Goal: Check status: Check status

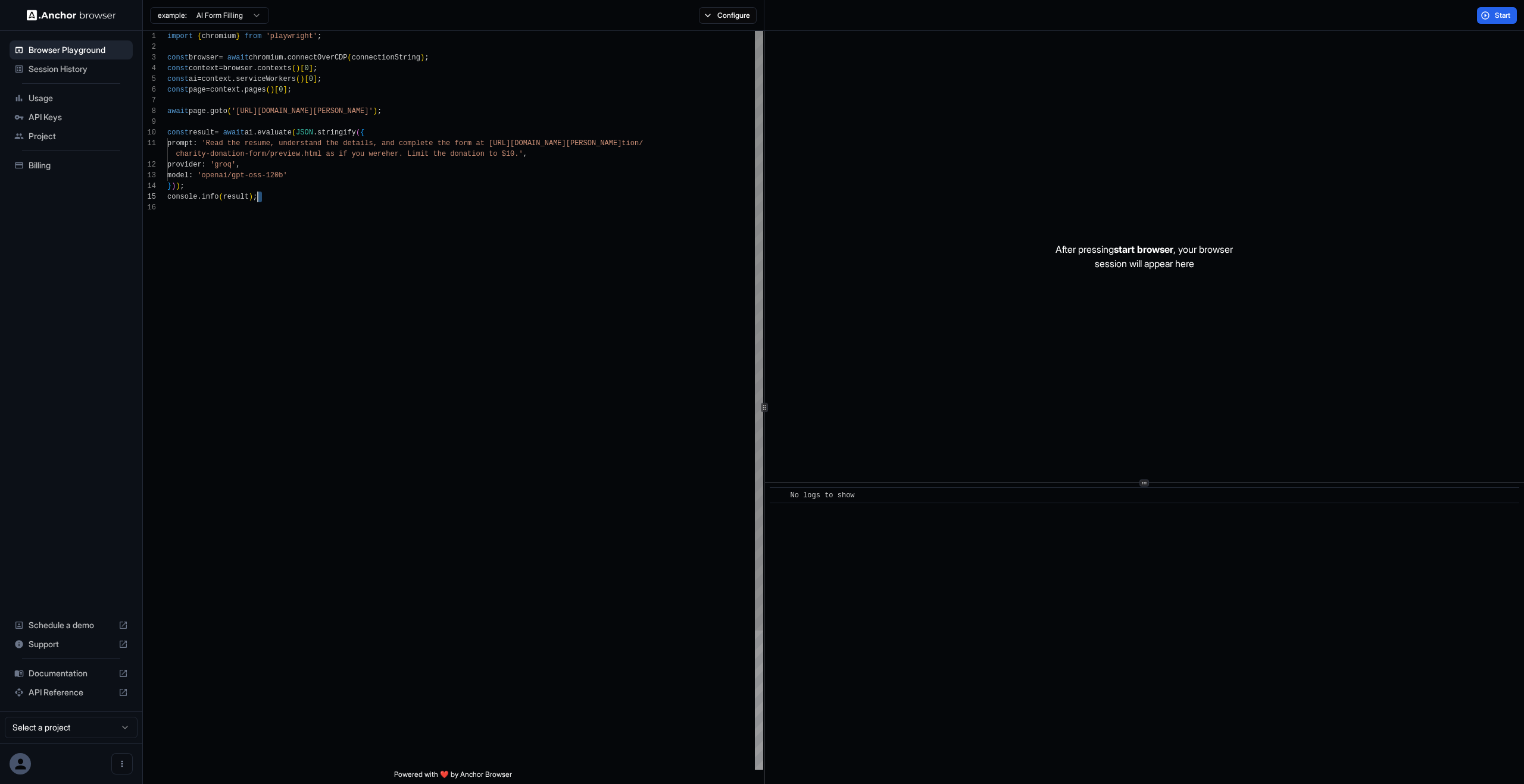
scroll to position [21, 0]
drag, startPoint x: 374, startPoint y: 192, endPoint x: 125, endPoint y: 52, distance: 285.7
click at [167, 31] on div "import { chromium } from 'playwright' ; const browser = await chromium . connec…" at bounding box center [465, 486] width 596 height 911
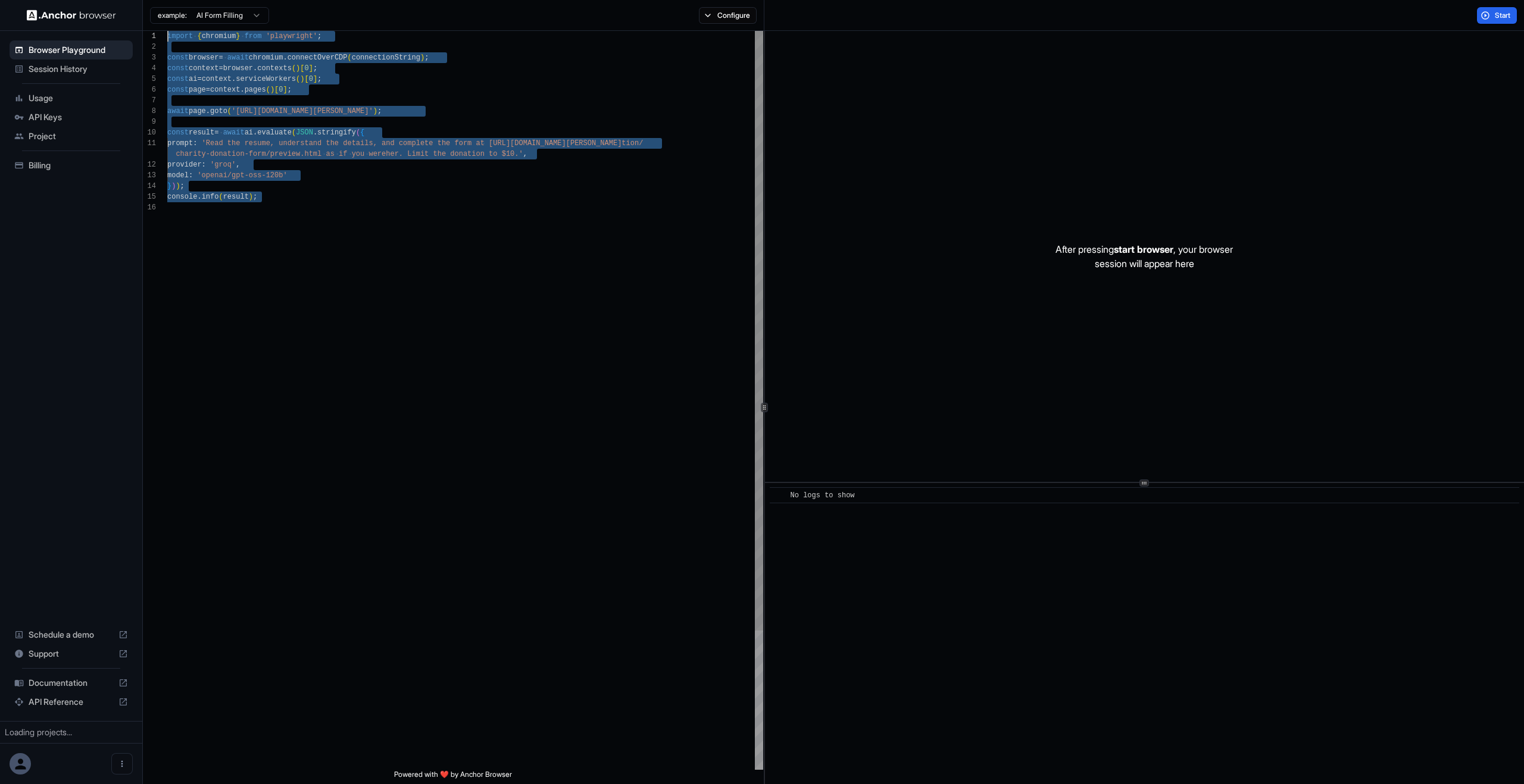
click at [231, 132] on div "import { chromium } from 'playwright' ; const browser = await chromium . connec…" at bounding box center [465, 486] width 596 height 911
type textarea "**********"
click at [231, 132] on div "import { chromium } from 'playwright' ; const browser = await chromium . connec…" at bounding box center [465, 486] width 596 height 911
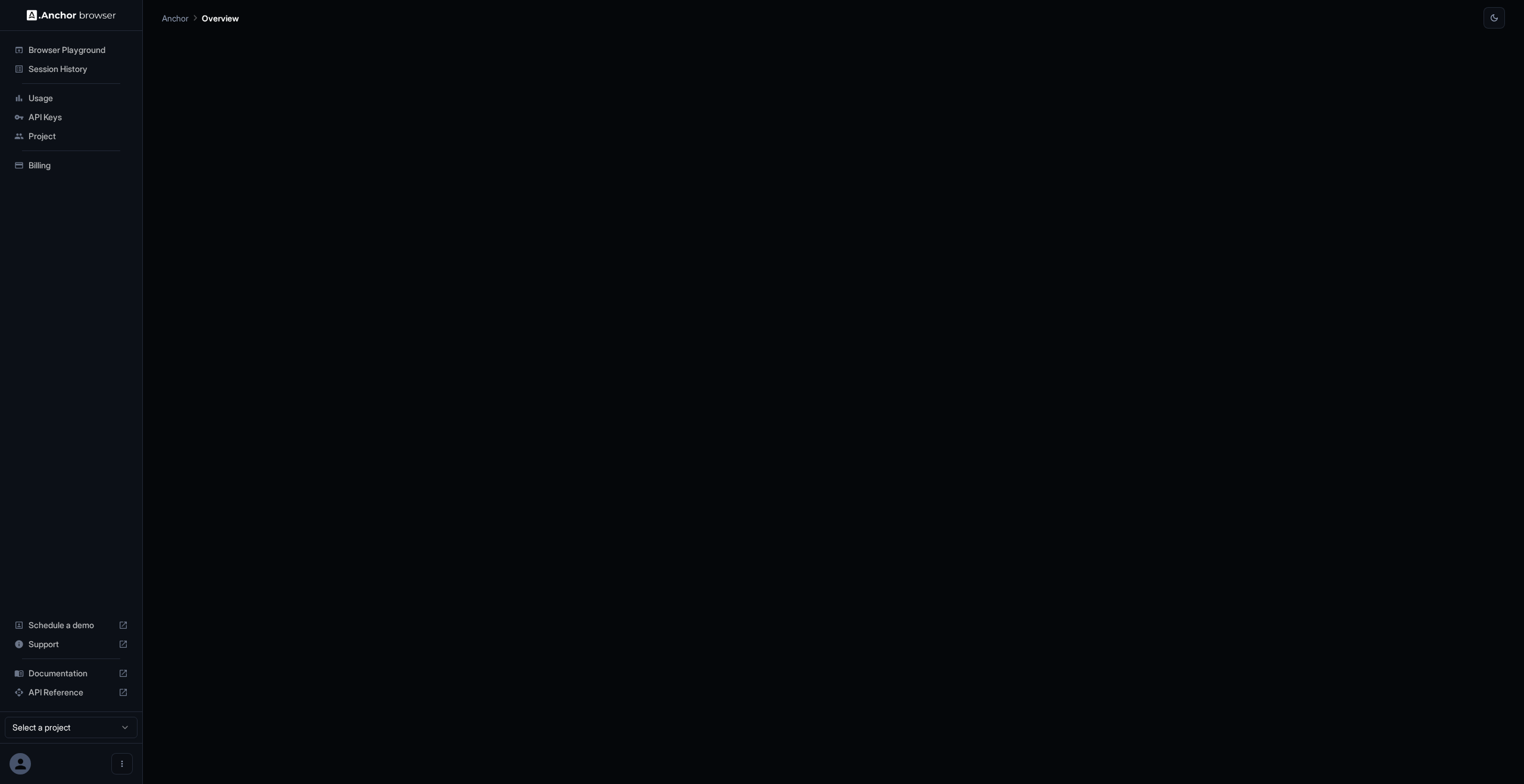
click at [376, 145] on div at bounding box center [833, 406] width 1343 height 756
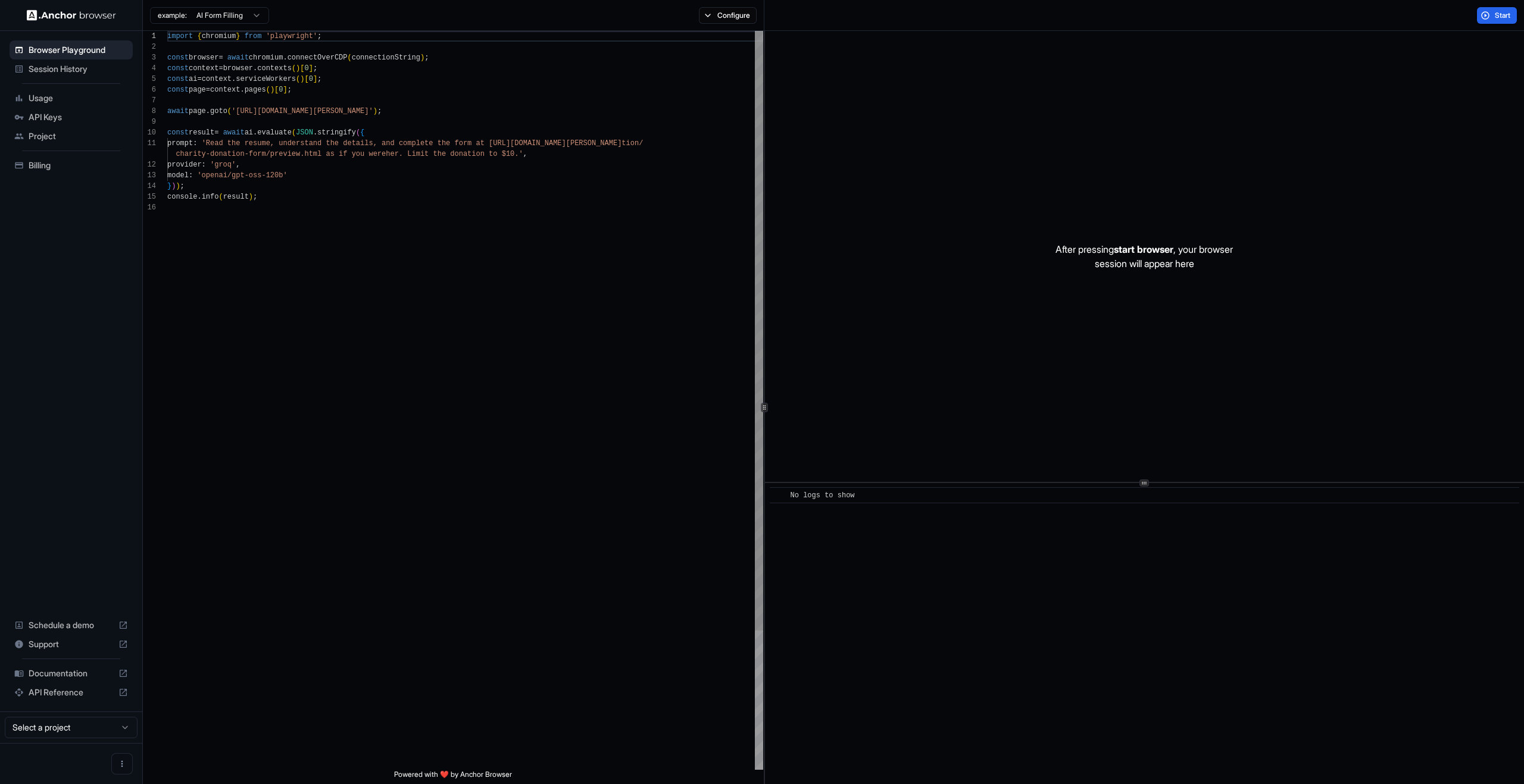
scroll to position [107, 0]
type textarea "**********"
click at [430, 291] on div "import { chromium } from 'playwright' ; const browser = await chromium . connec…" at bounding box center [465, 486] width 596 height 911
click at [417, 227] on div "import { chromium } from 'playwright' ; const browser = await chromium . connec…" at bounding box center [465, 486] width 596 height 911
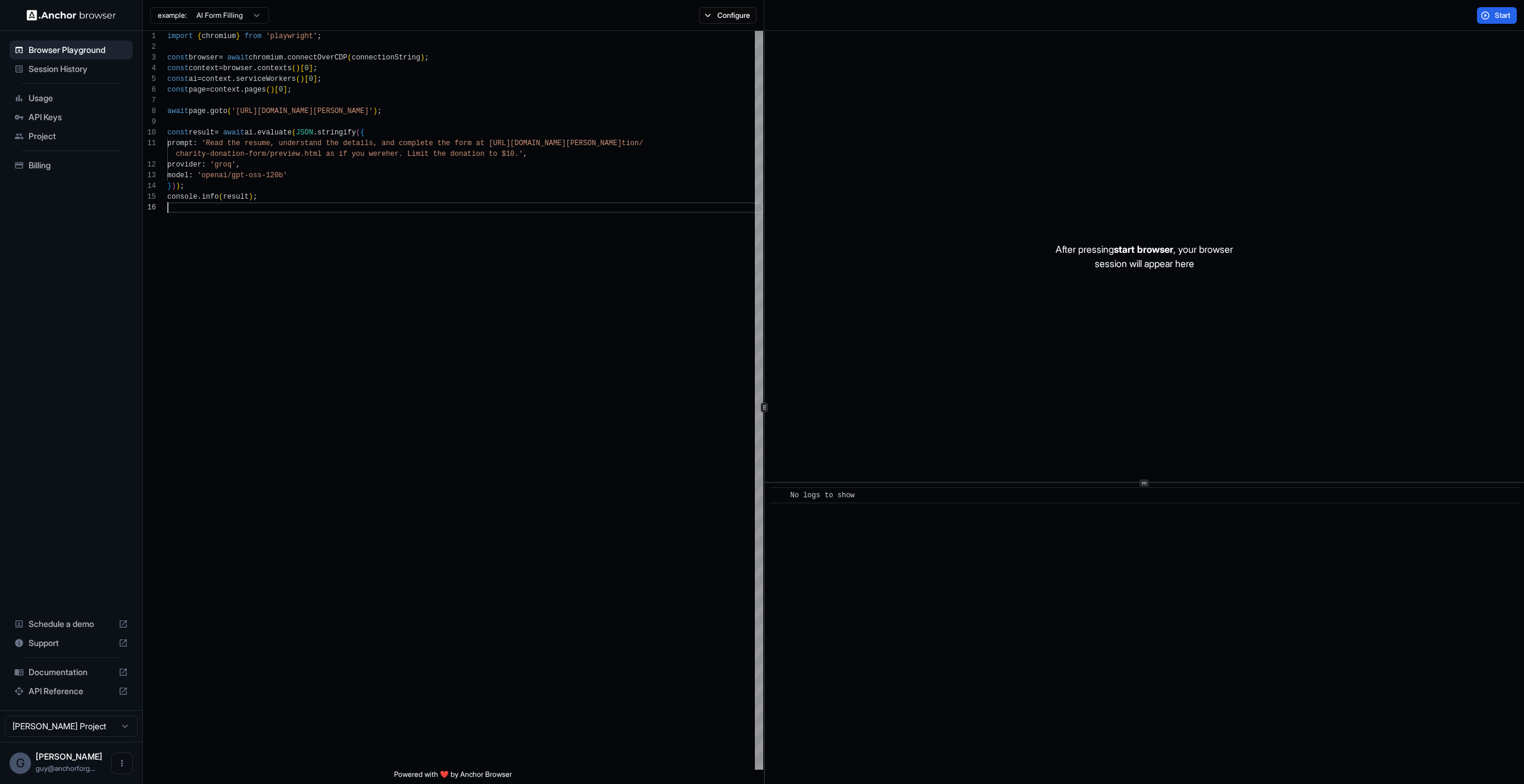
click at [923, 295] on div "After pressing start browser , your browser session will appear here" at bounding box center [1145, 256] width 759 height 451
click at [73, 71] on span "Session History" at bounding box center [78, 69] width 99 height 12
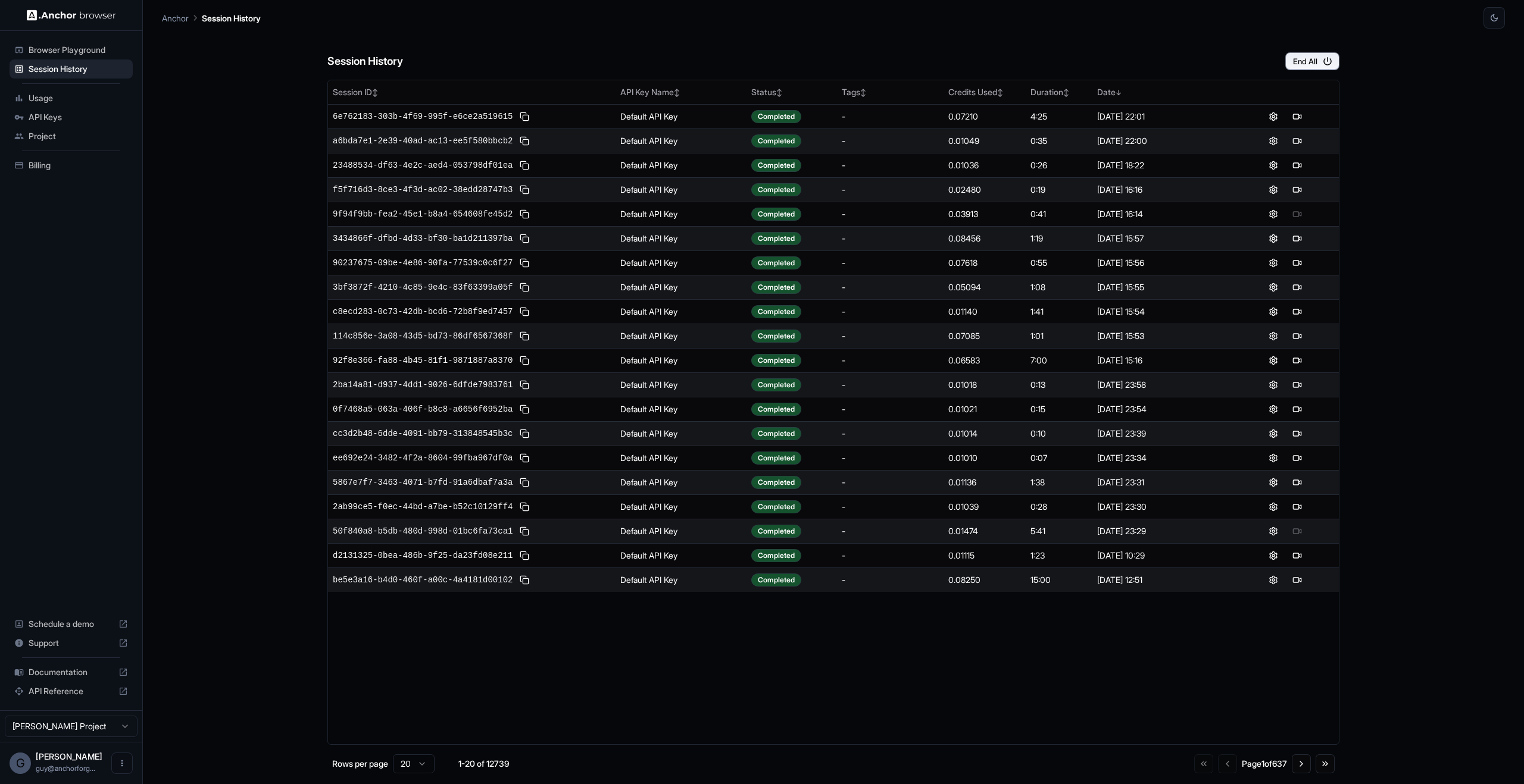
drag, startPoint x: 382, startPoint y: 111, endPoint x: 1113, endPoint y: 572, distance: 864.2
click at [1113, 572] on table "Session ID ↕ API Key Name ↕ Status ↕ Tags ↕ Credits Used ↕ Duration ↕ Date ↓ 6e…" at bounding box center [833, 336] width 1011 height 512
drag, startPoint x: 942, startPoint y: 611, endPoint x: 132, endPoint y: -20, distance: 1026.8
click at [132, 0] on html "Browser Playground Session History Usage API Keys Project Billing Schedule a de…" at bounding box center [762, 392] width 1524 height 784
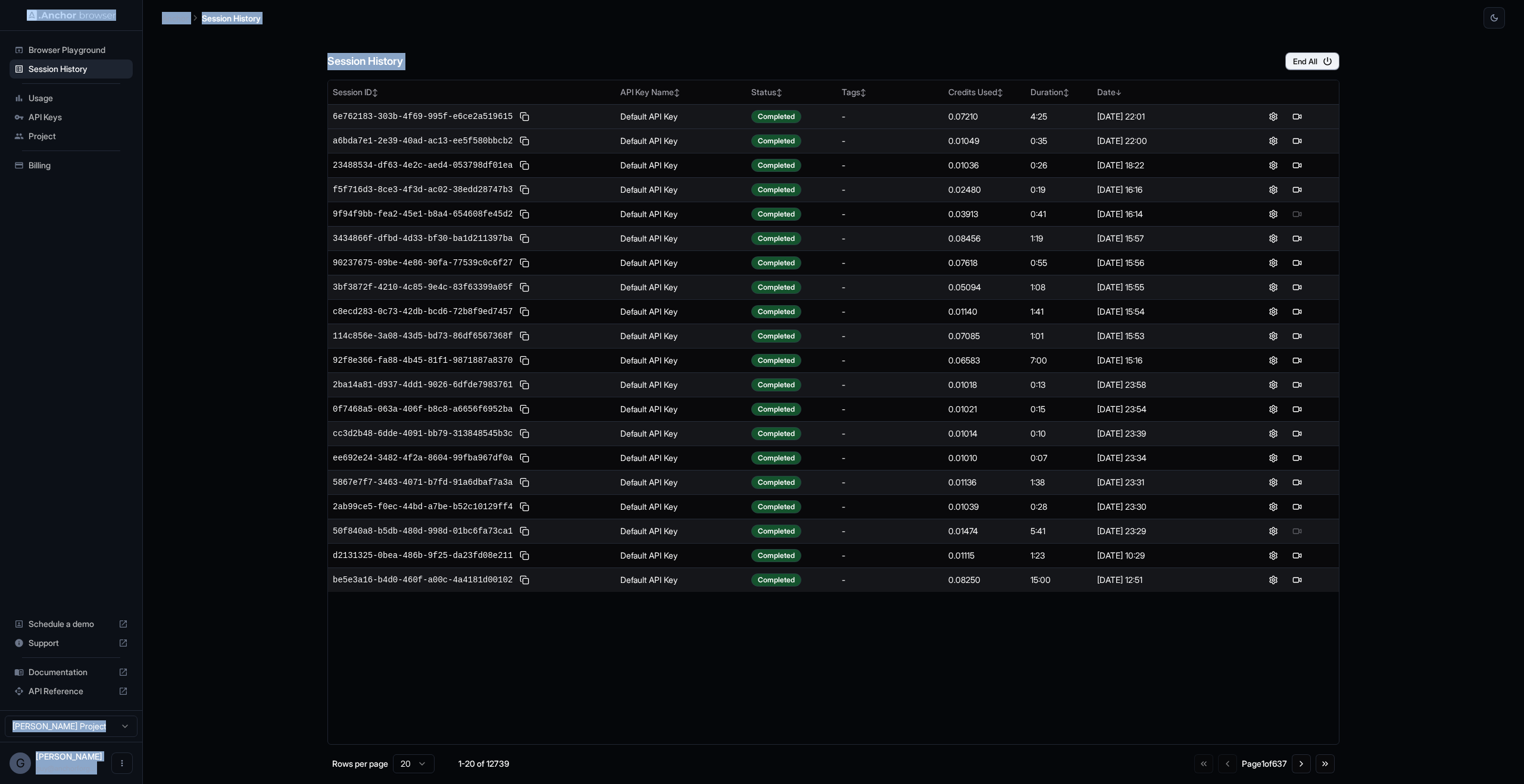
click at [444, 125] on td "6e762183-303b-4f69-995f-e6ce2a519615" at bounding box center [471, 116] width 287 height 24
click at [447, 113] on span "6e762183-303b-4f69-995f-e6ce2a519615" at bounding box center [423, 116] width 180 height 12
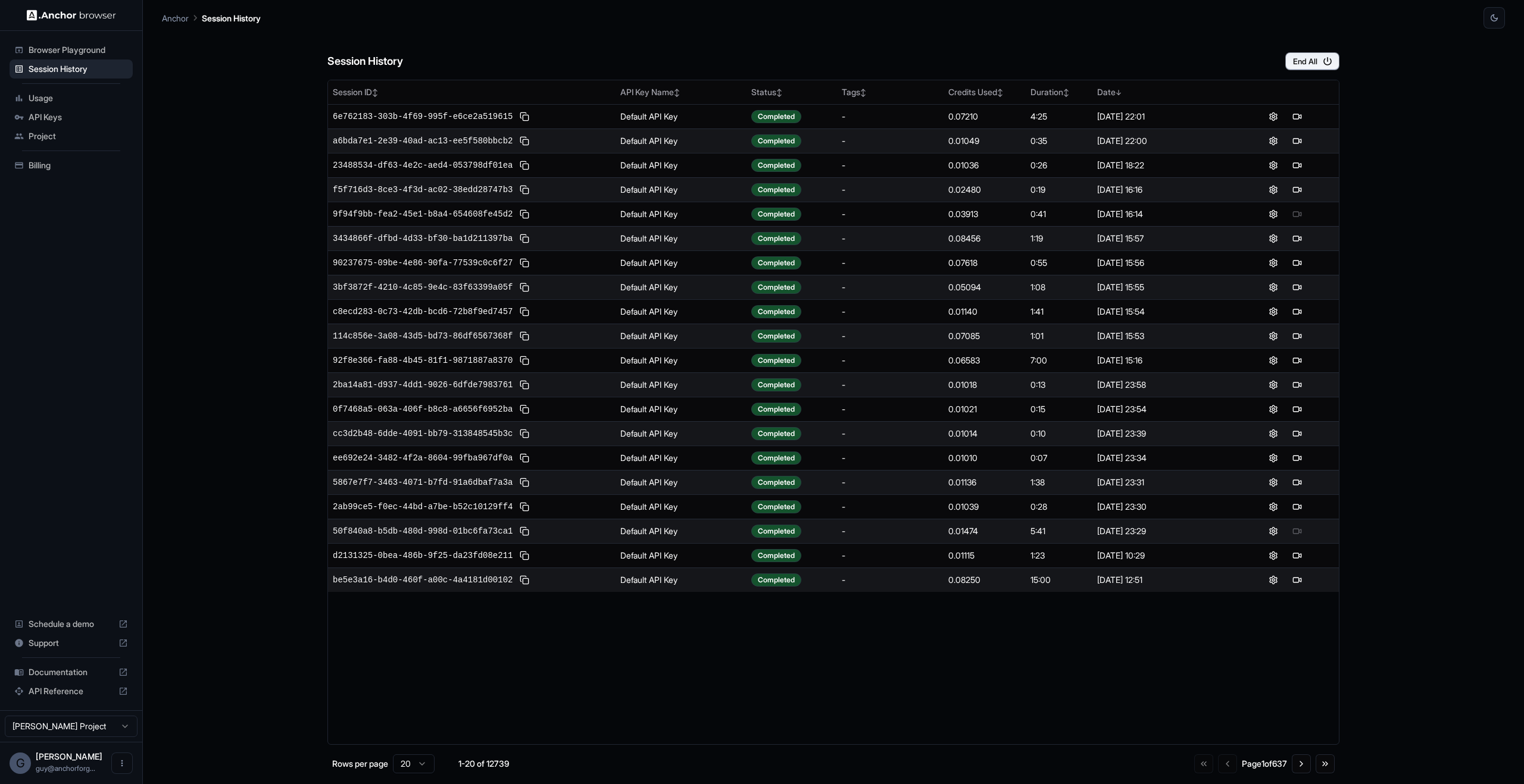
click at [462, 134] on div "a6bda7e1-2e39-40ad-ac13-ee5f580bbcb2" at bounding box center [471, 141] width 278 height 14
click at [495, 118] on span "6e762183-303b-4f69-995f-e6ce2a519615" at bounding box center [423, 116] width 180 height 12
click at [487, 200] on td "f5f716d3-8ce3-4f3d-ac02-38edd28747b3" at bounding box center [471, 190] width 287 height 24
click at [491, 185] on span "f5f716d3-8ce3-4f3d-ac02-38edd28747b3" at bounding box center [423, 190] width 180 height 12
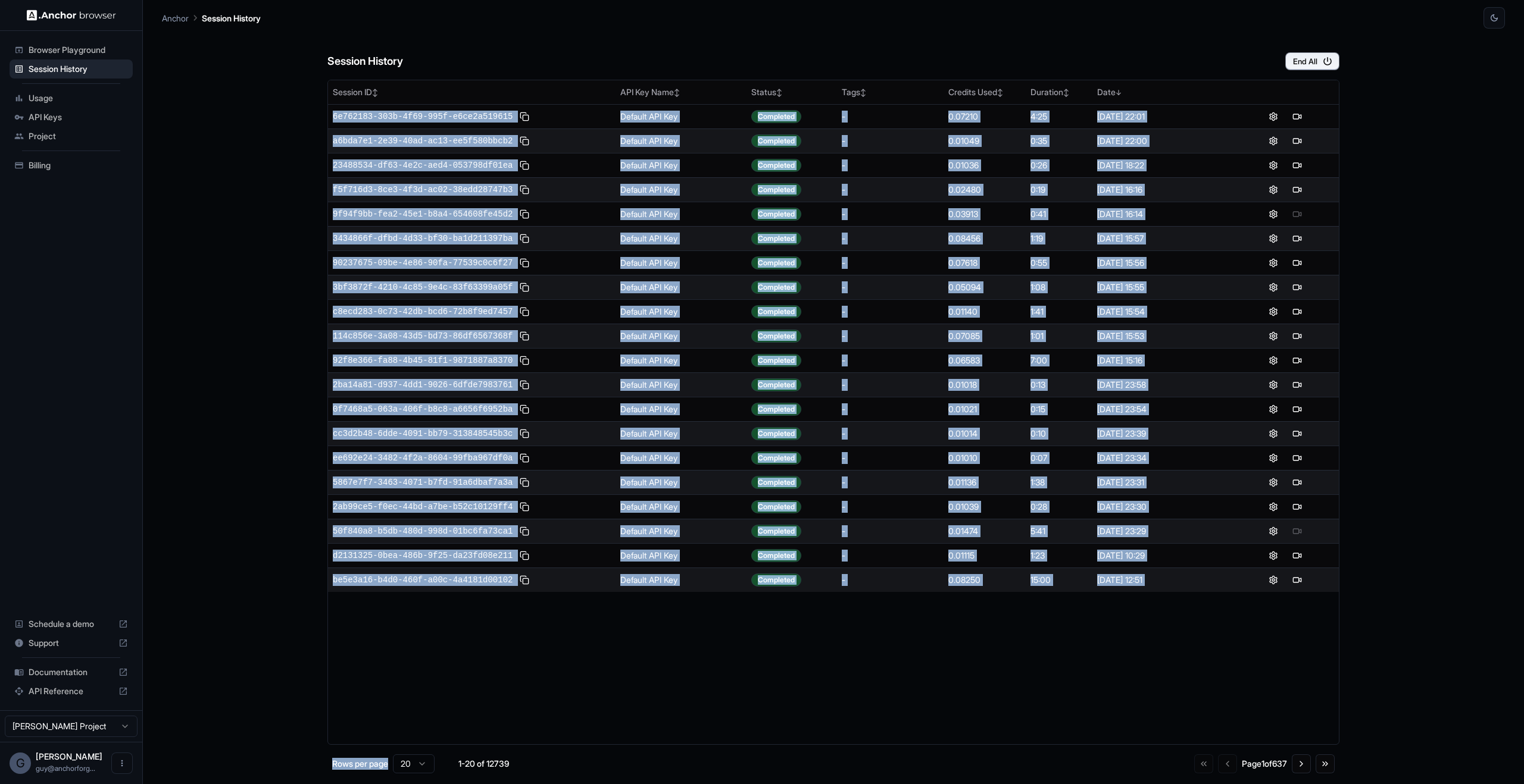
drag, startPoint x: 252, startPoint y: 199, endPoint x: 374, endPoint y: 784, distance: 597.6
click at [374, 784] on div "Session History End All Session ID ↕ API Key Name ↕ Status ↕ Tags ↕ Credits Use…" at bounding box center [833, 406] width 1343 height 756
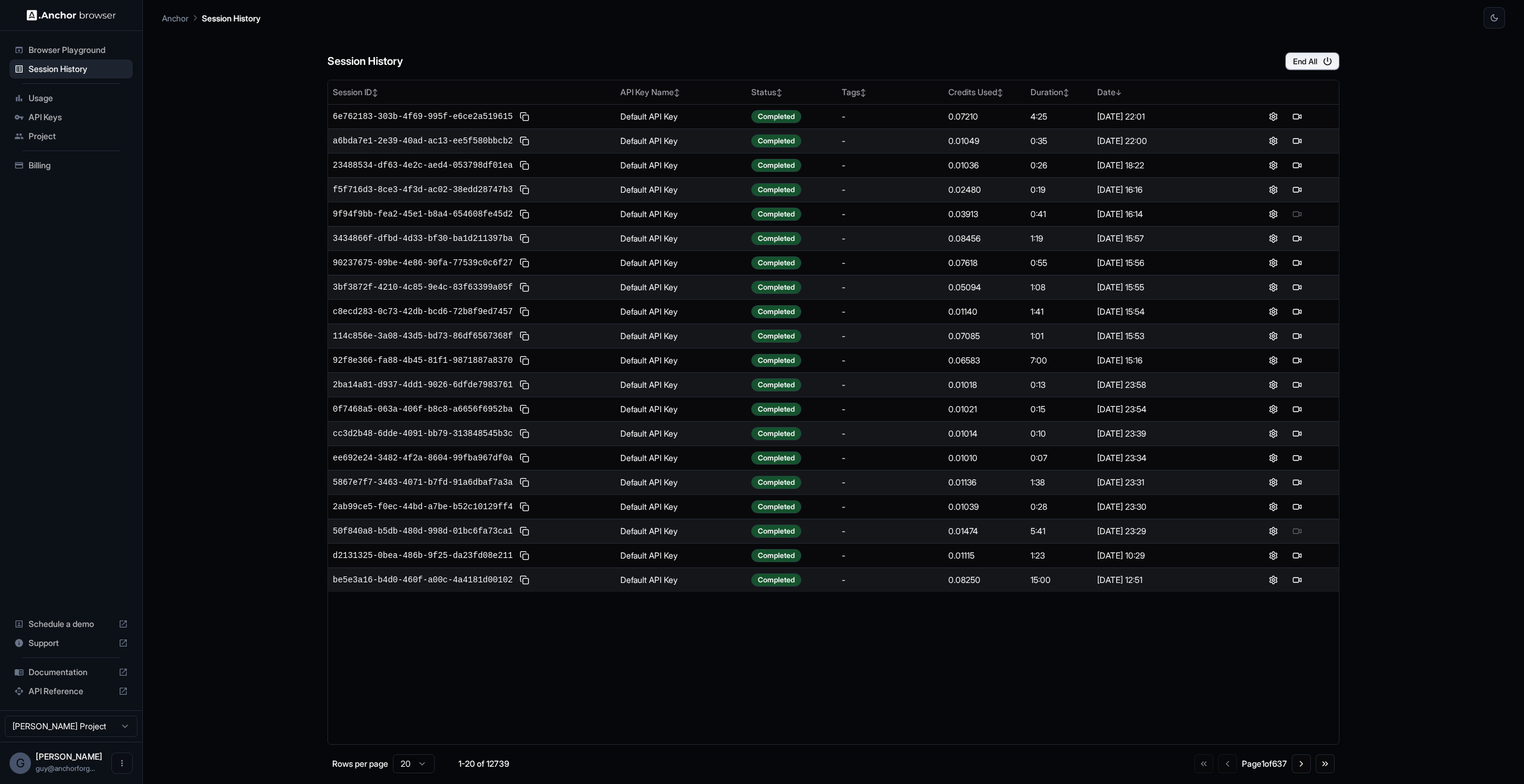
click at [763, 721] on div "Session ID ↕ API Key Name ↕ Status ↕ Tags ↕ Credits Used ↕ Duration ↕ Date ↓ 6e…" at bounding box center [834, 413] width 1012 height 665
click at [241, 278] on div "Session History End All Session ID ↕ API Key Name ↕ Status ↕ Tags ↕ Credits Use…" at bounding box center [833, 406] width 1343 height 756
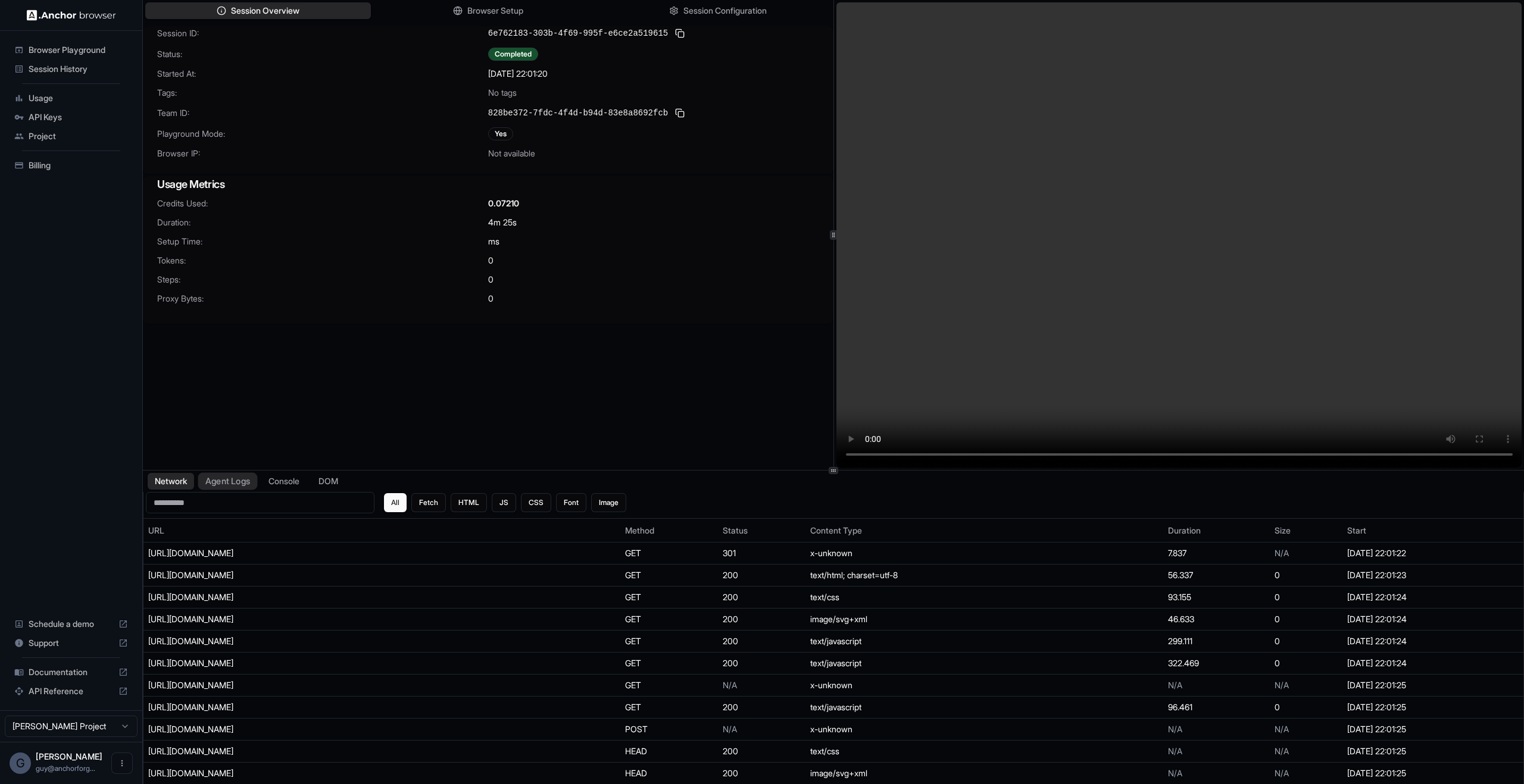
click at [235, 484] on button "Agent Logs" at bounding box center [228, 482] width 59 height 17
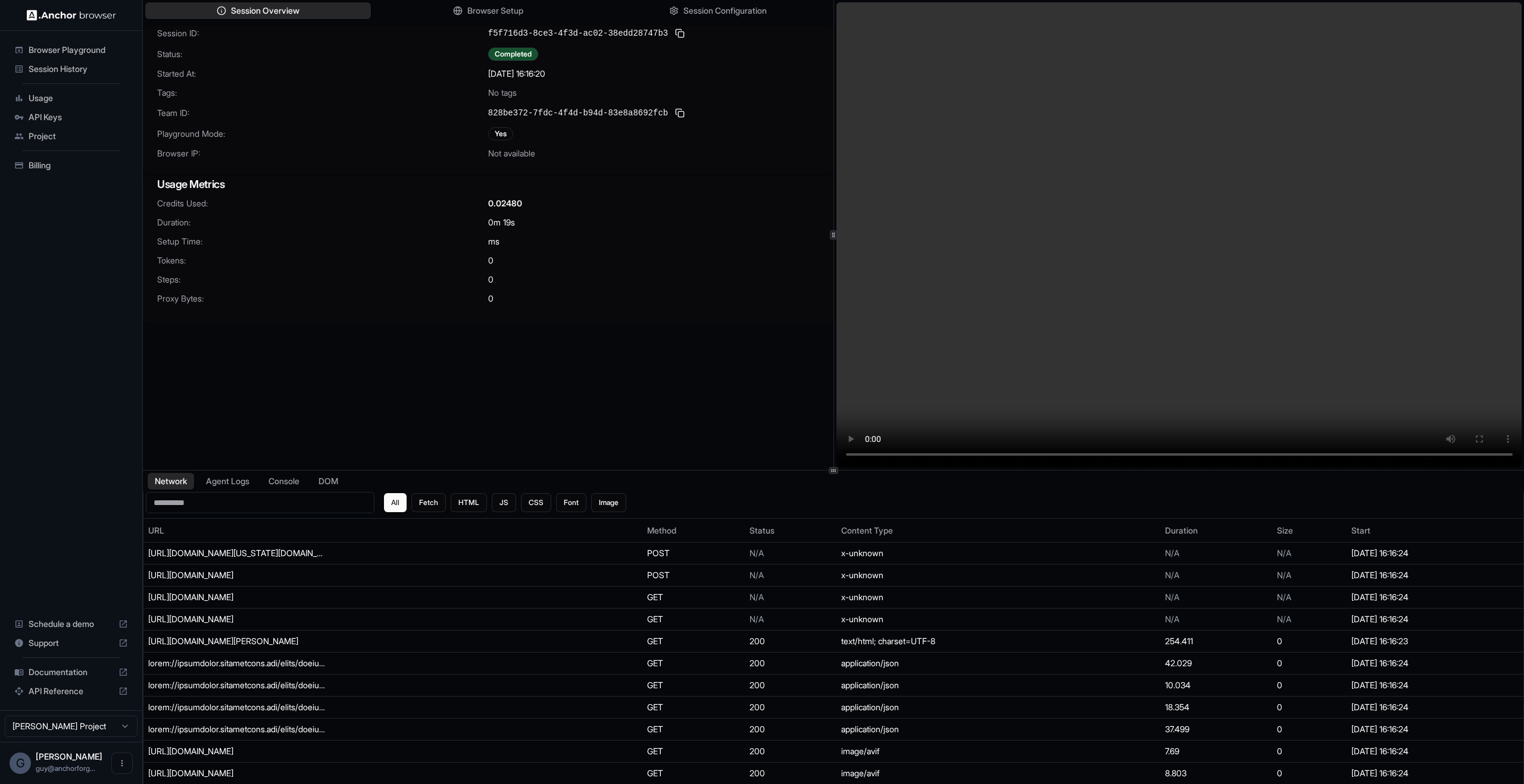
click at [234, 490] on div "Network Agent Logs Console DOM" at bounding box center [833, 481] width 1381 height 21
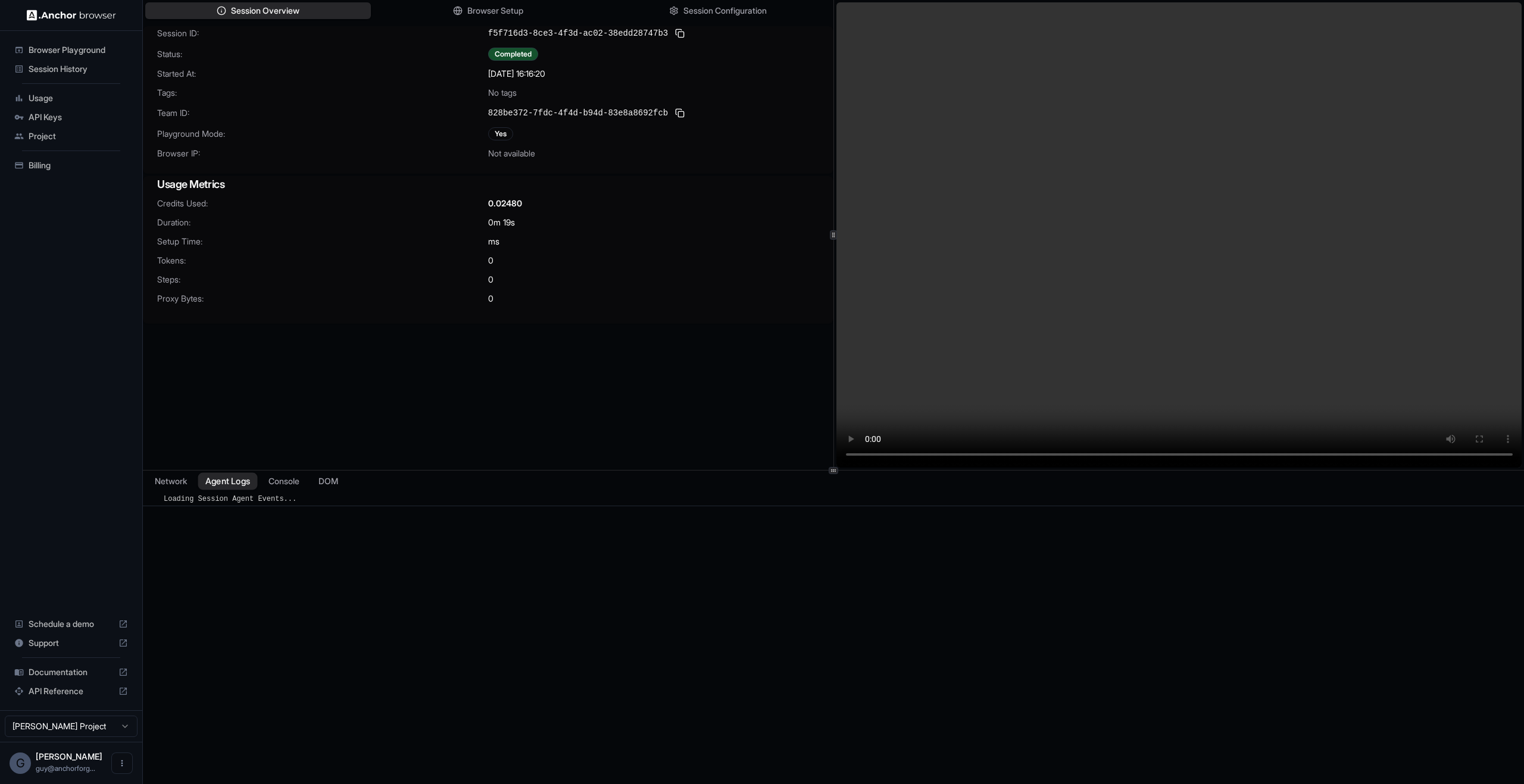
click at [235, 483] on button "Agent Logs" at bounding box center [228, 482] width 59 height 17
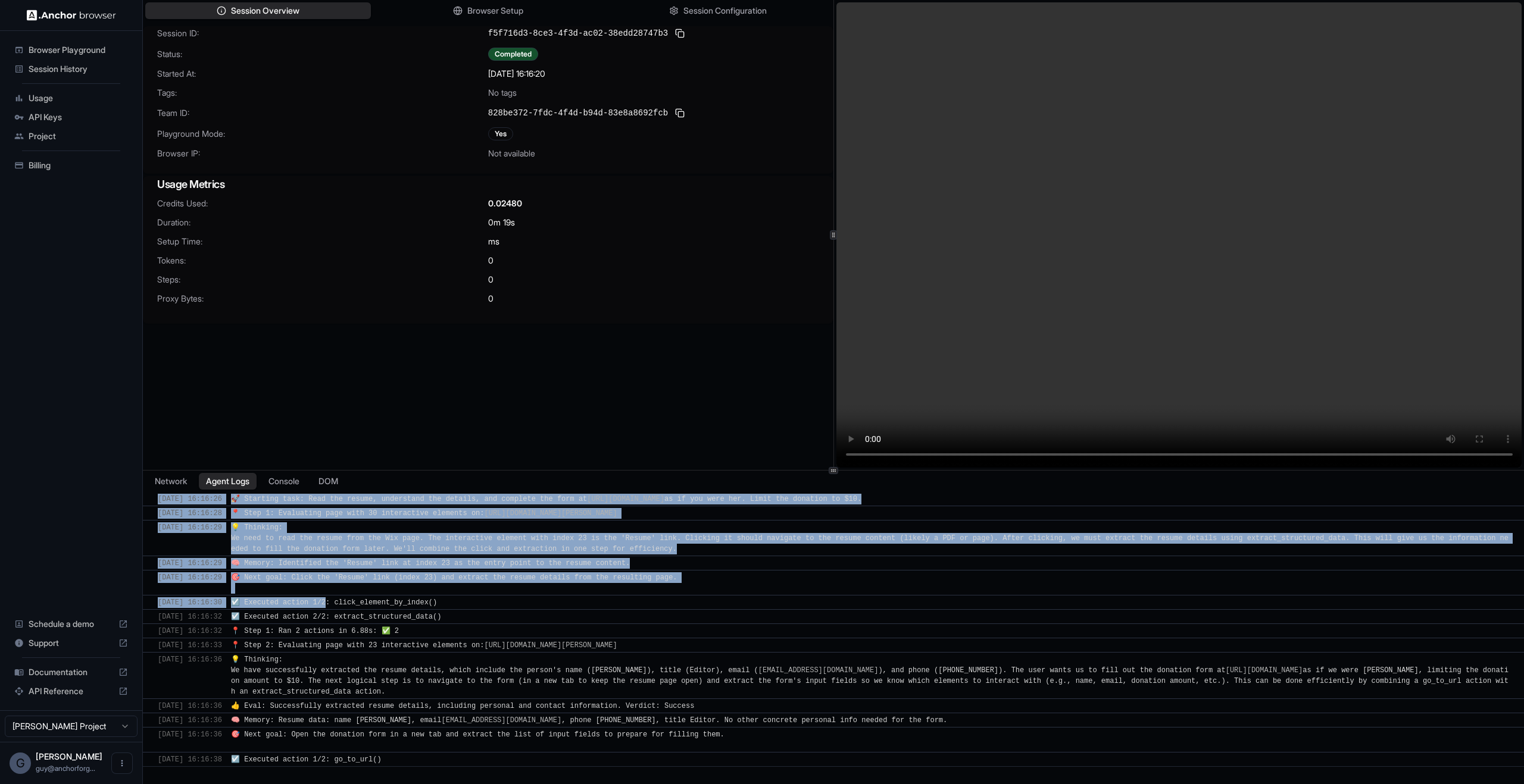
drag, startPoint x: 340, startPoint y: 600, endPoint x: 455, endPoint y: 780, distance: 213.6
click at [455, 781] on div "​ [DATE] 16:16:26 🚀 Starting task: Read the resume, understand the details, and…" at bounding box center [833, 648] width 1381 height 313
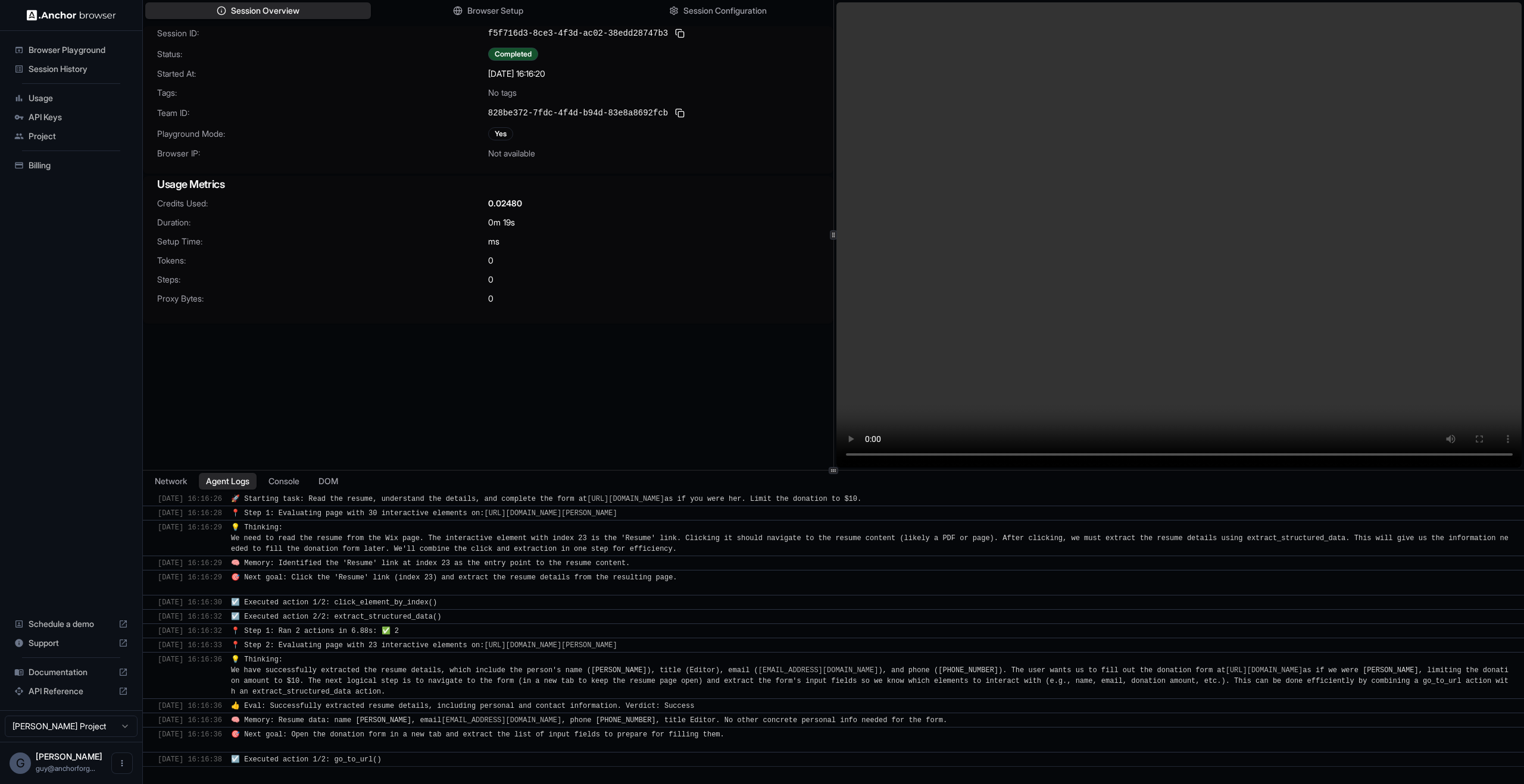
click at [483, 710] on div "👍 Eval: Successfully extracted resume details, including personal and contact i…" at bounding box center [464, 706] width 468 height 11
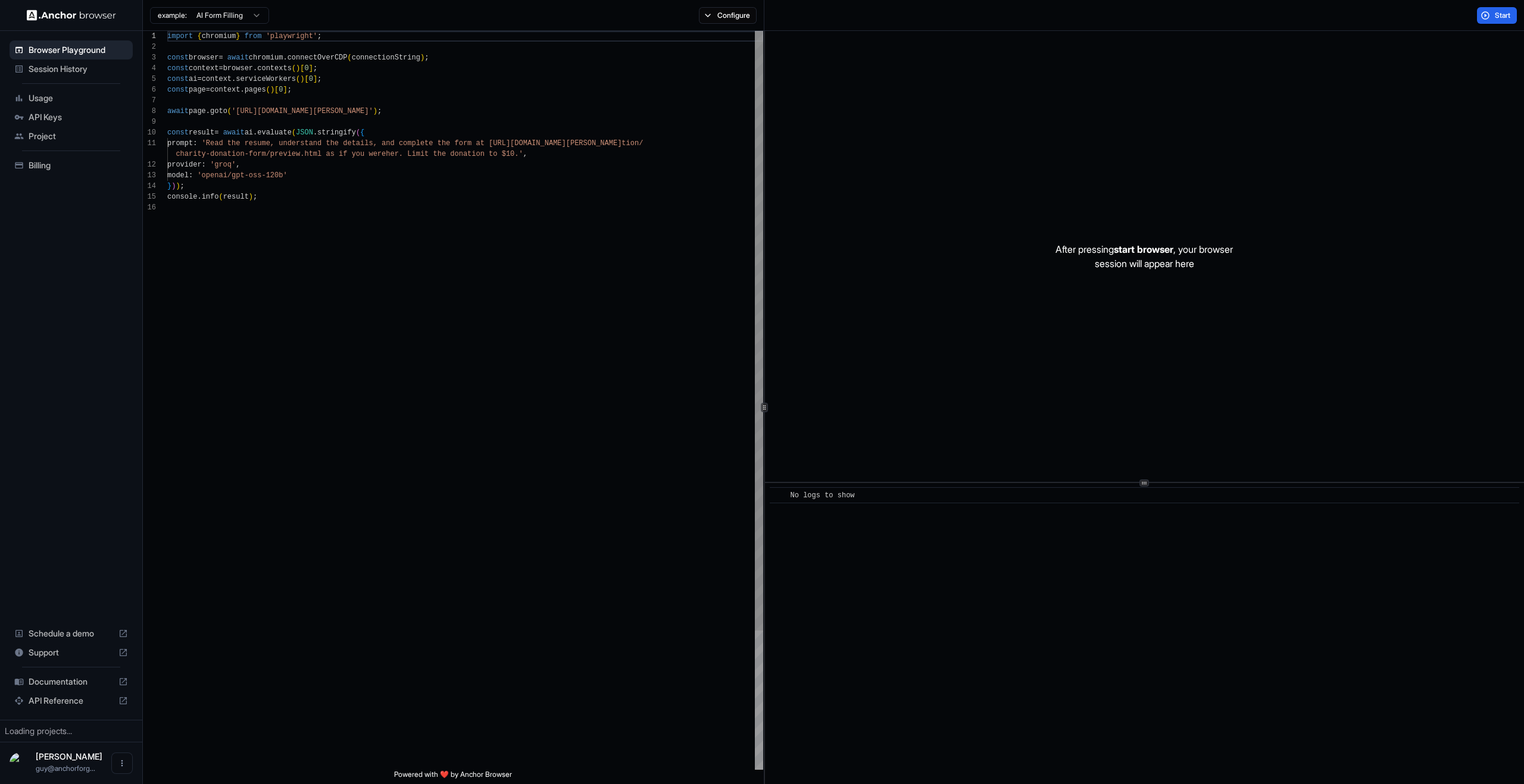
scroll to position [107, 0]
